Goal: Task Accomplishment & Management: Complete application form

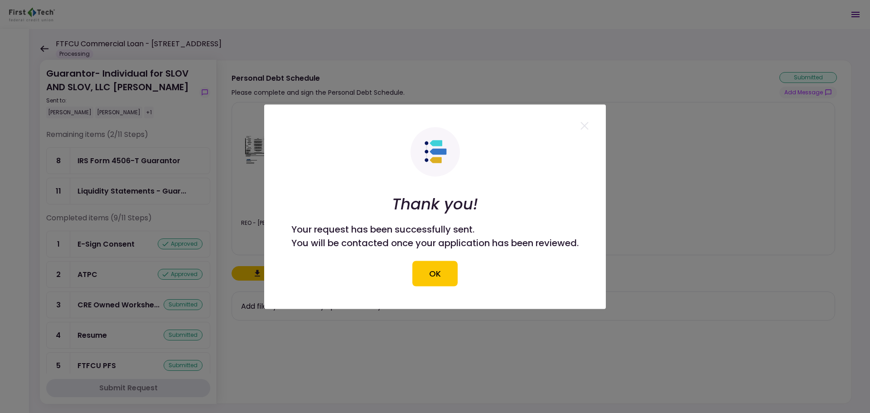
click at [426, 278] on button "OK" at bounding box center [434, 272] width 45 height 25
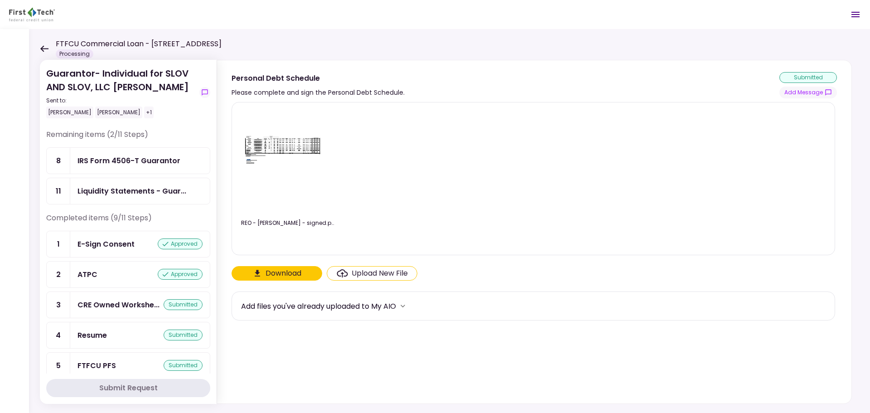
click at [144, 166] on div "IRS Form 4506-T Guarantor" at bounding box center [128, 160] width 103 height 11
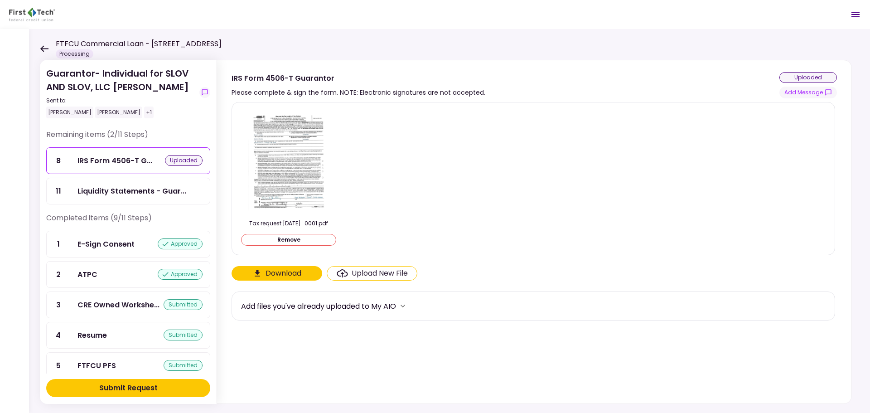
click at [161, 386] on button "Submit Request" at bounding box center [128, 388] width 164 height 18
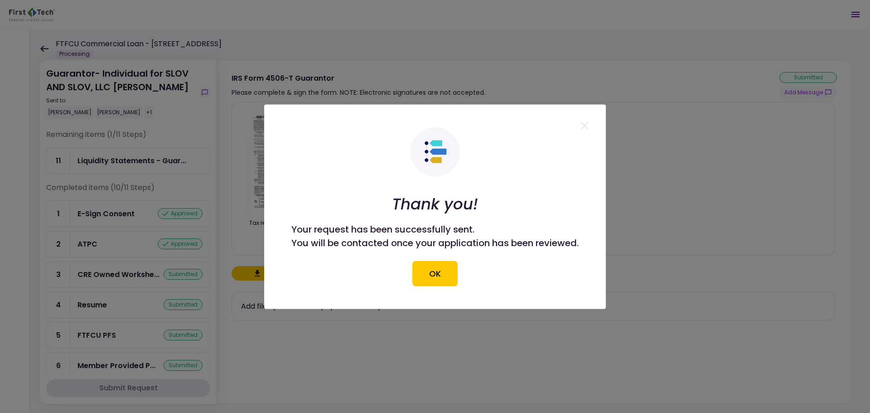
click at [449, 268] on button "OK" at bounding box center [434, 272] width 45 height 25
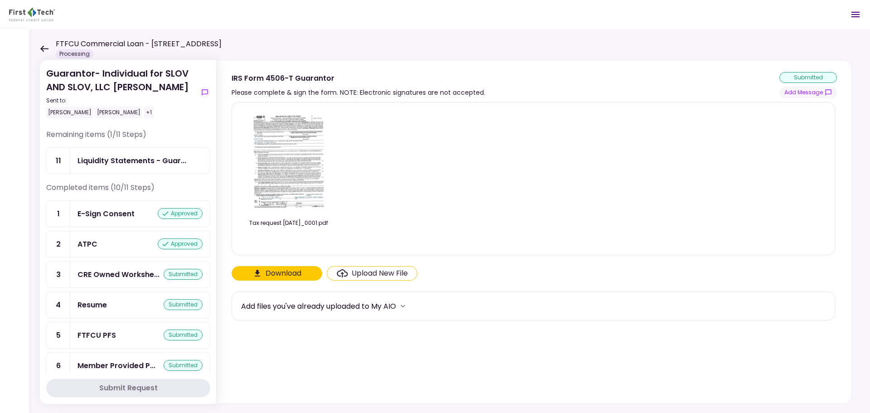
click at [46, 48] on icon at bounding box center [44, 48] width 8 height 6
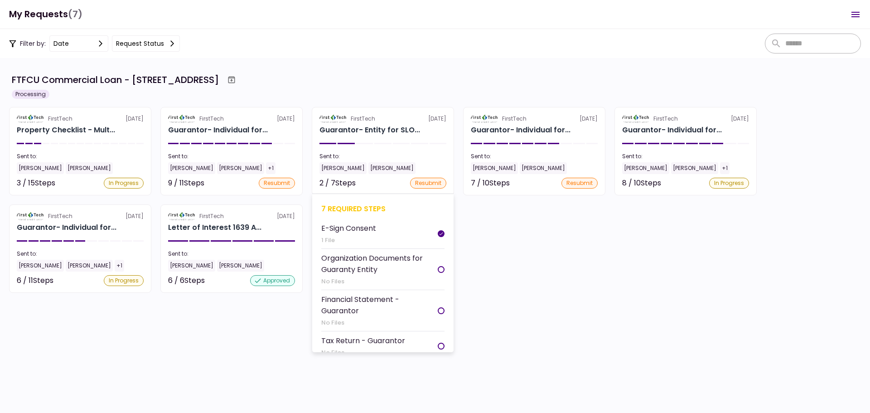
click at [361, 209] on div "7 required steps" at bounding box center [382, 208] width 123 height 11
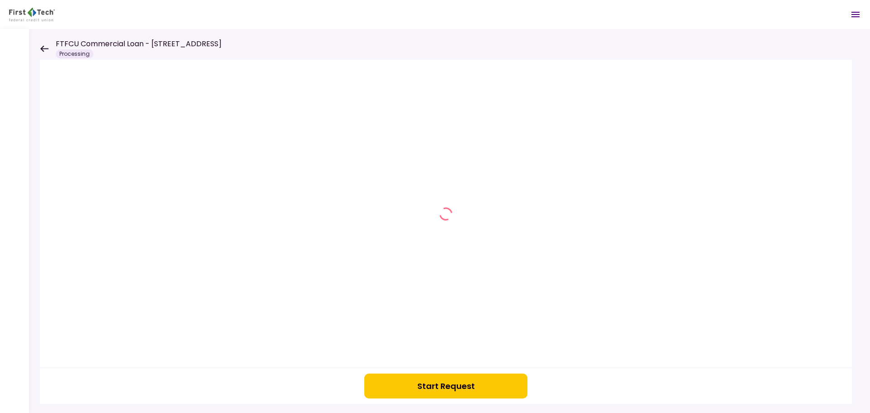
click at [443, 398] on button "Start Request" at bounding box center [445, 385] width 163 height 25
click at [39, 50] on div at bounding box center [449, 221] width 841 height 384
click at [43, 49] on icon at bounding box center [44, 48] width 8 height 6
